Goal: Find specific page/section: Find specific page/section

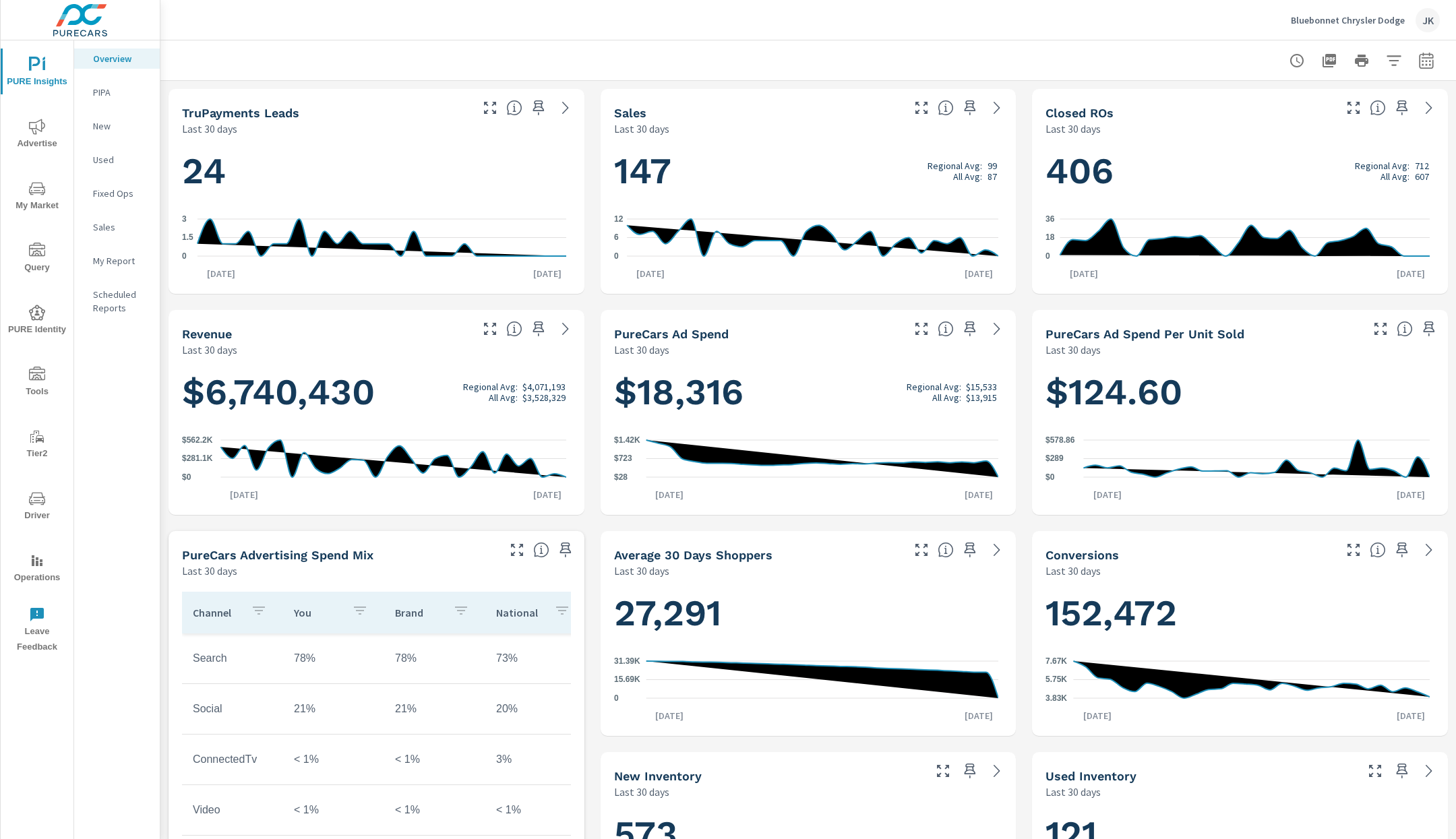
click at [35, 503] on icon "nav menu" at bounding box center [36, 498] width 16 height 12
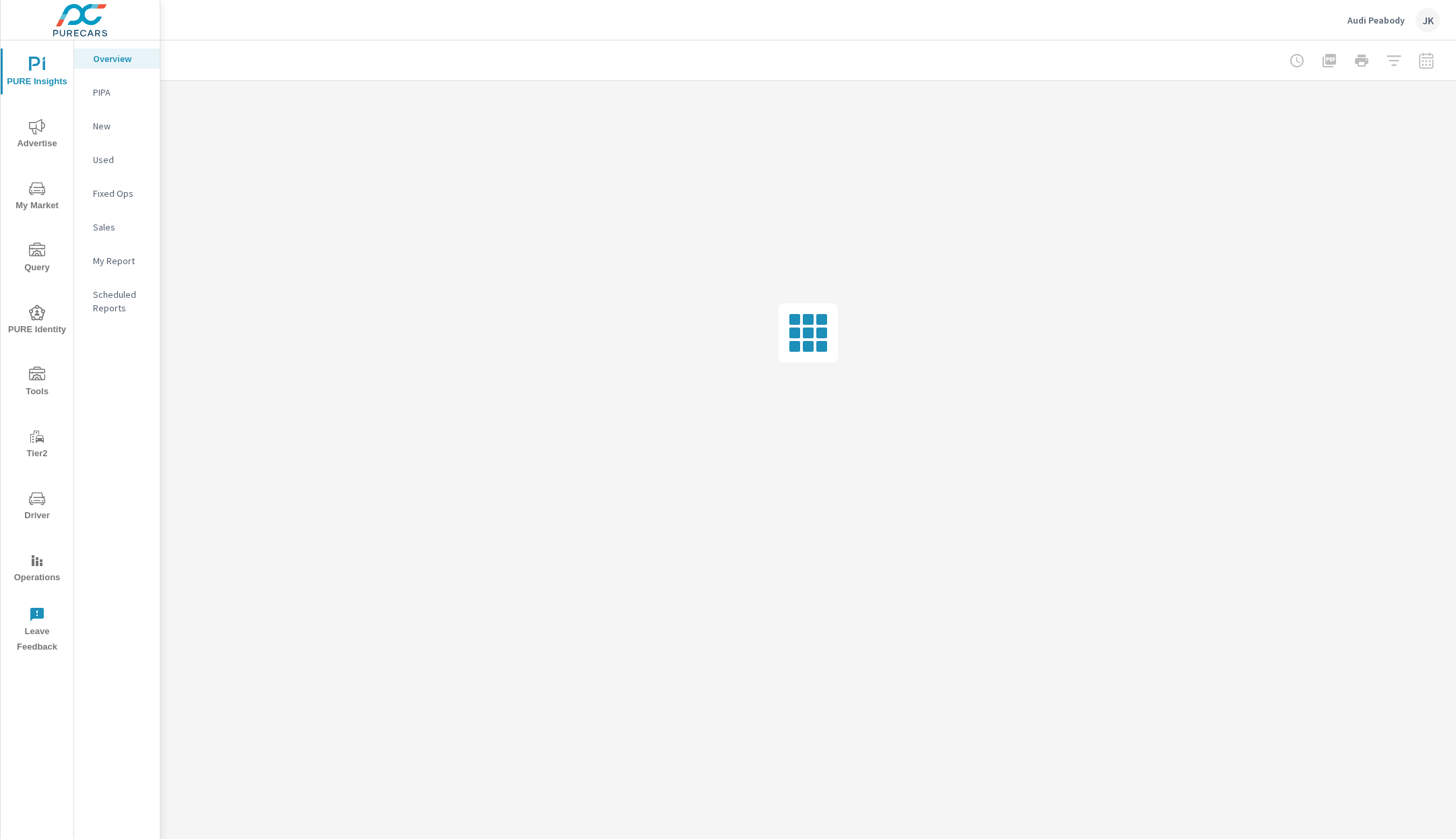
click at [110, 88] on p "PIPA" at bounding box center [120, 93] width 56 height 13
